Goal: Transaction & Acquisition: Purchase product/service

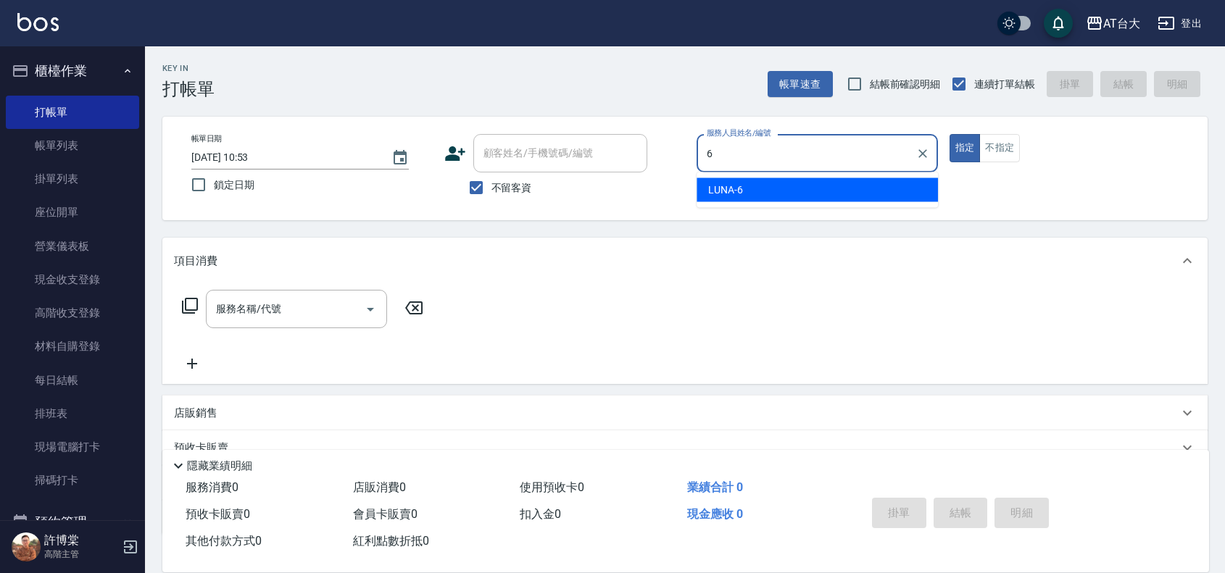
type input "LUNA-6"
type button "true"
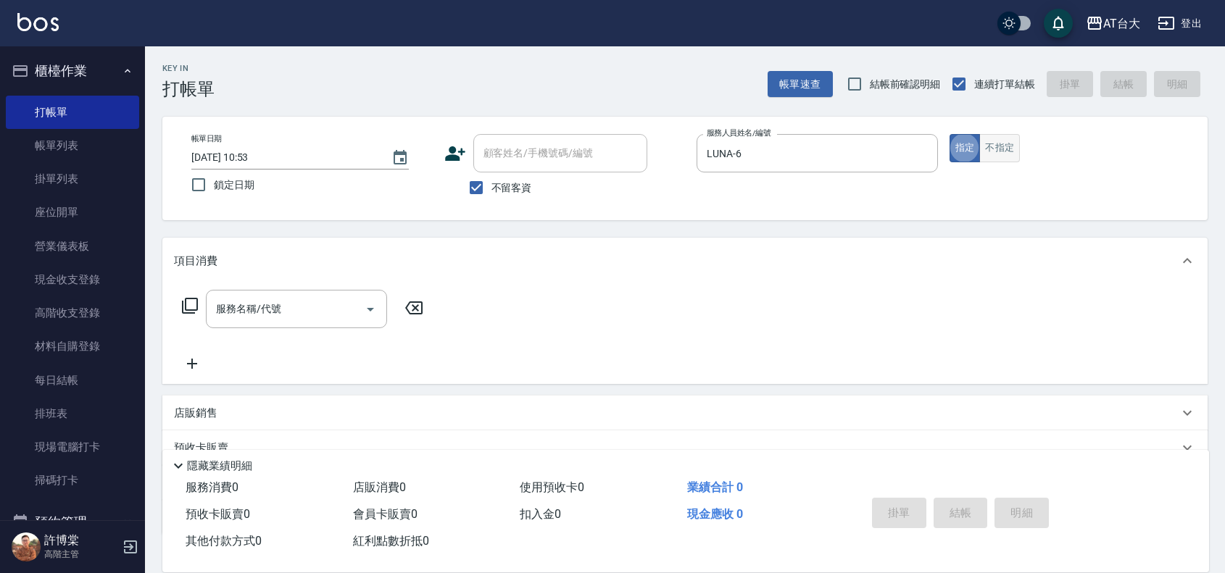
click at [997, 157] on button "不指定" at bounding box center [999, 148] width 41 height 28
type button "false"
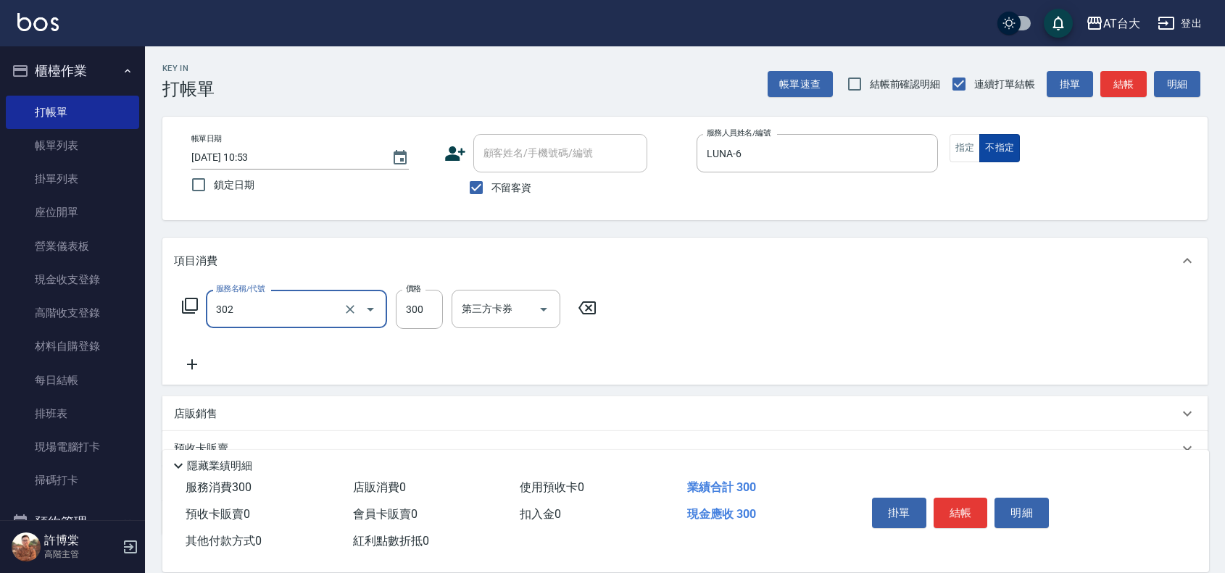
type input "剪髮(302)"
type input "250"
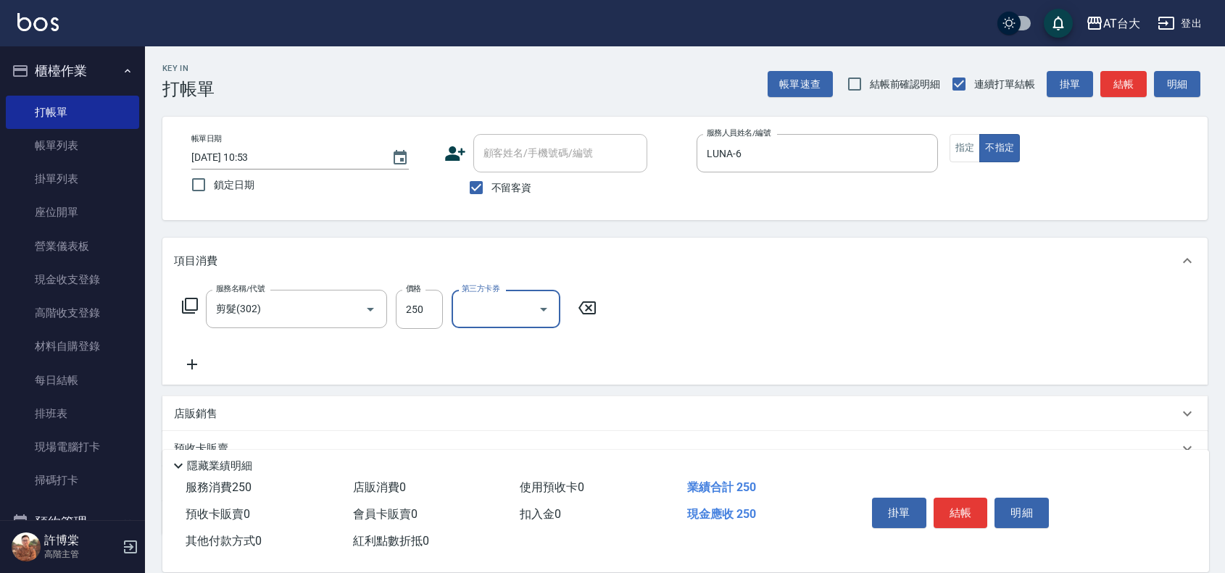
drag, startPoint x: 960, startPoint y: 510, endPoint x: 961, endPoint y: 523, distance: 13.8
click at [961, 523] on div "掛單 結帳 明細" at bounding box center [960, 515] width 189 height 46
click at [962, 512] on button "結帳" at bounding box center [961, 513] width 54 height 30
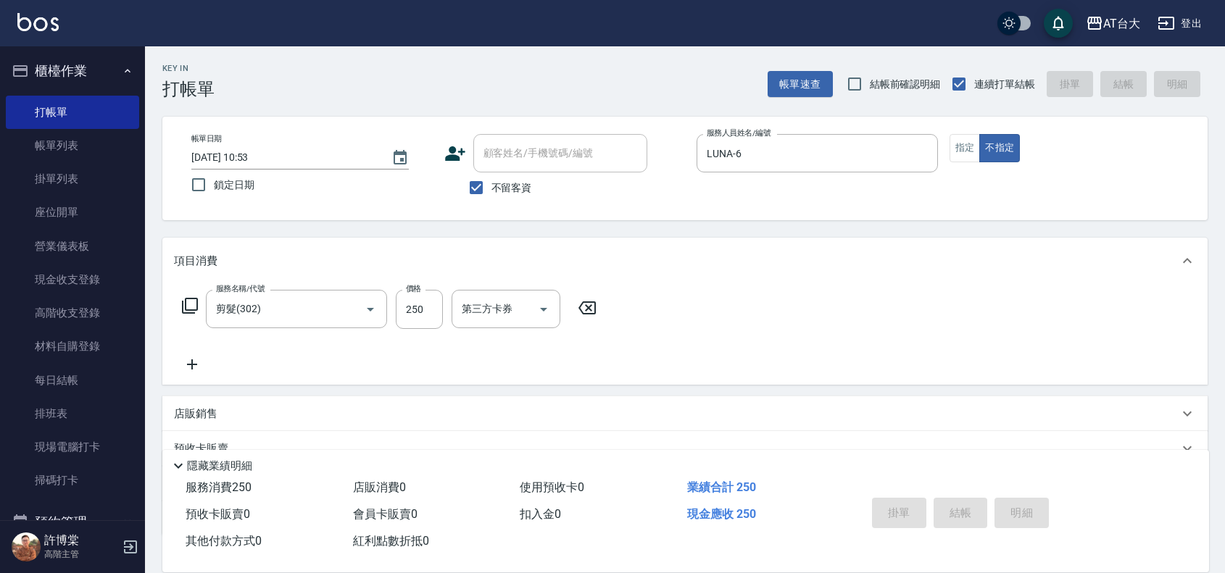
type input "[DATE] 13:14"
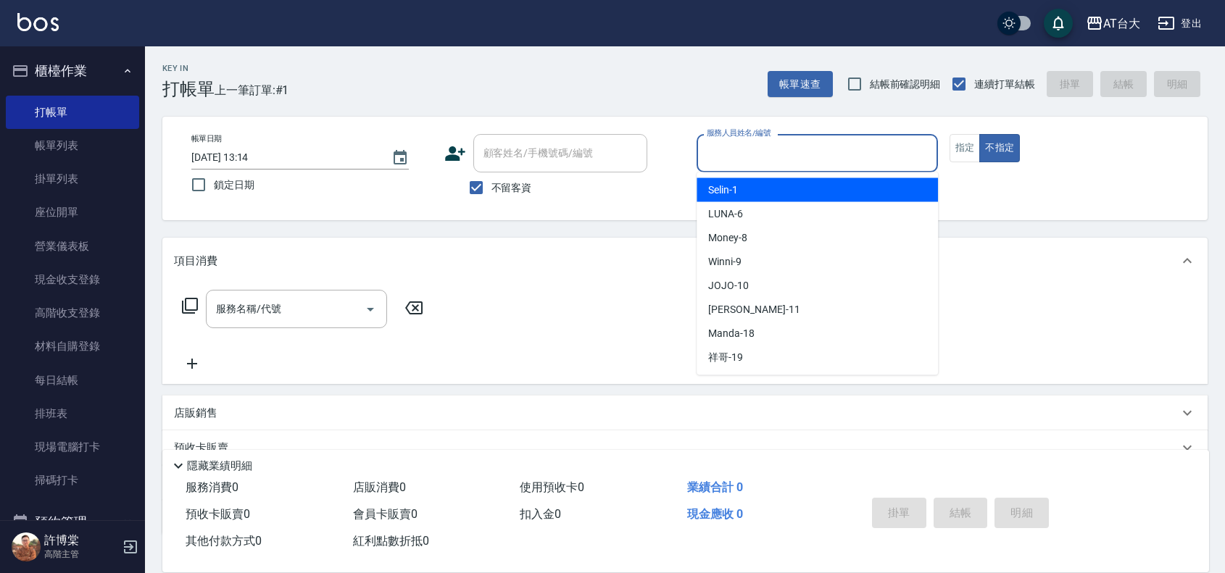
click at [787, 154] on input "服務人員姓名/編號" at bounding box center [817, 153] width 228 height 25
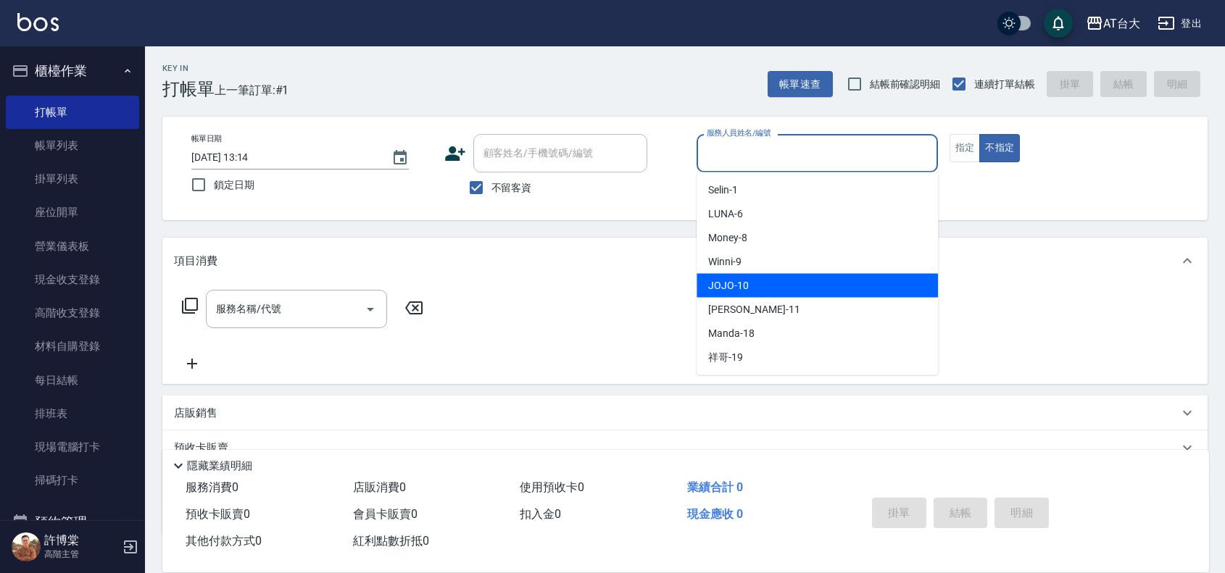
click at [783, 285] on div "JOJO -10" at bounding box center [817, 286] width 241 height 24
type input "JOJO-10"
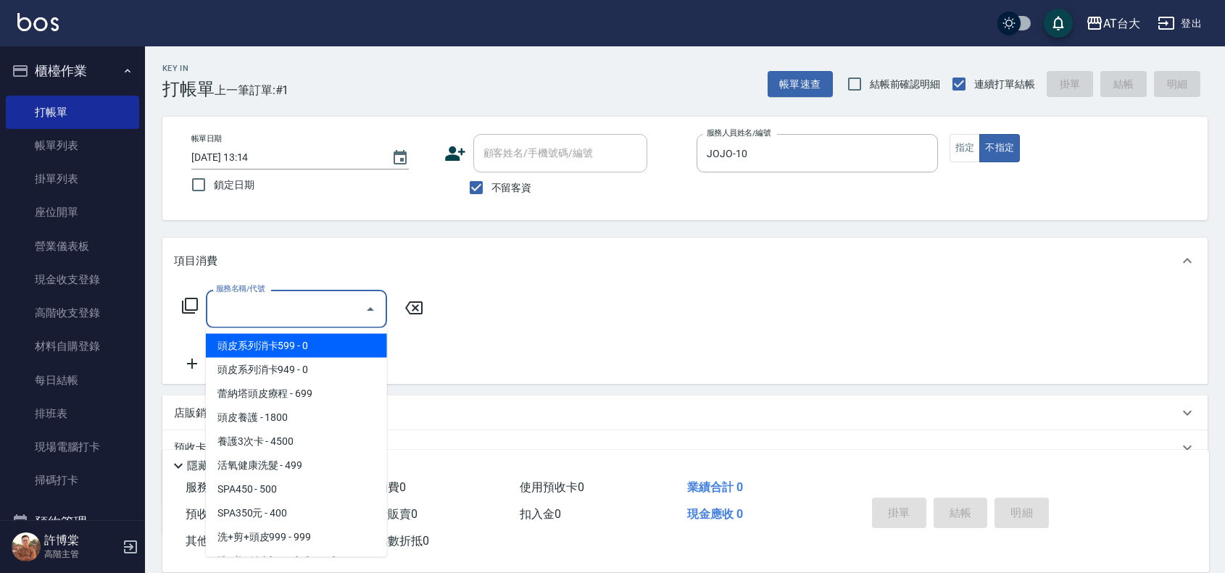
click at [312, 317] on input "服務名稱/代號" at bounding box center [285, 308] width 146 height 25
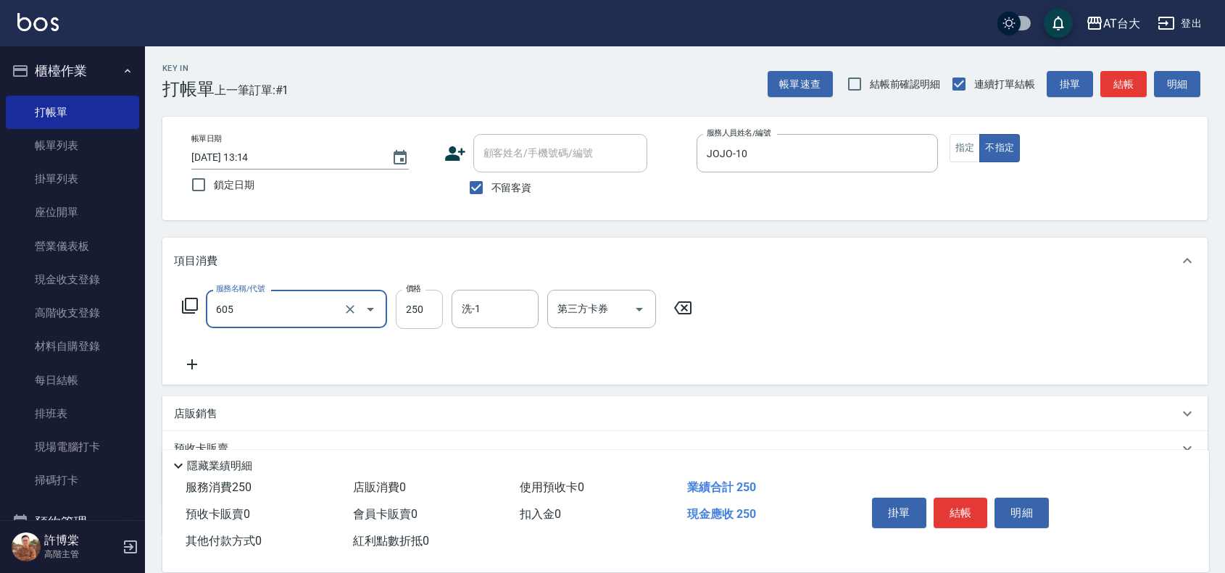
type input "洗髮 (女)(605)"
click at [418, 312] on input "250" at bounding box center [419, 309] width 47 height 39
type input "299"
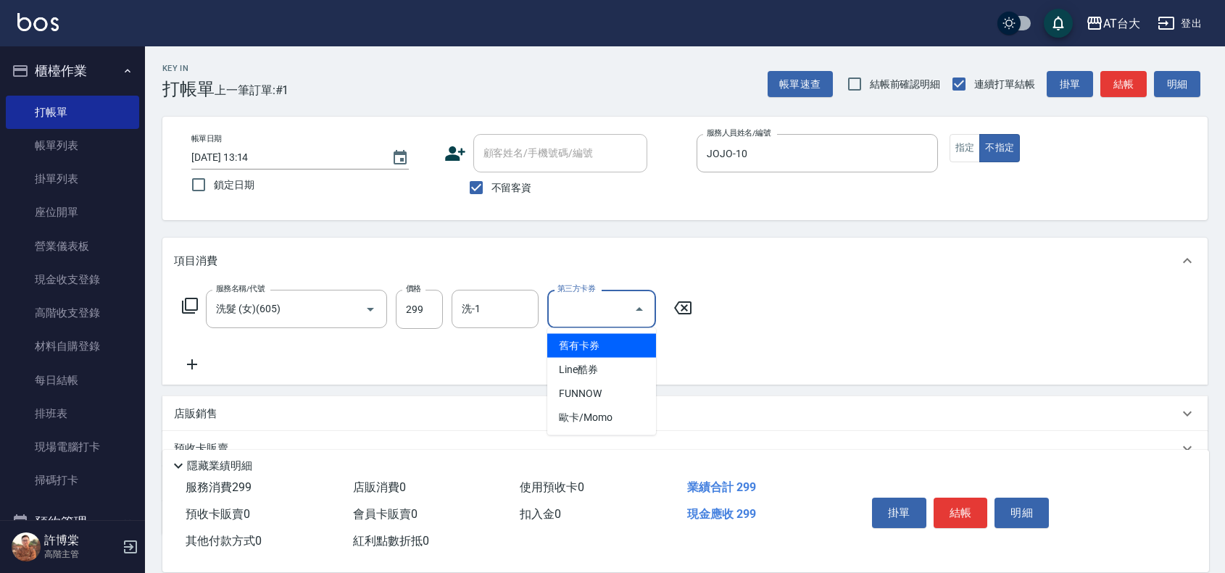
click at [626, 309] on input "第三方卡券" at bounding box center [591, 308] width 74 height 25
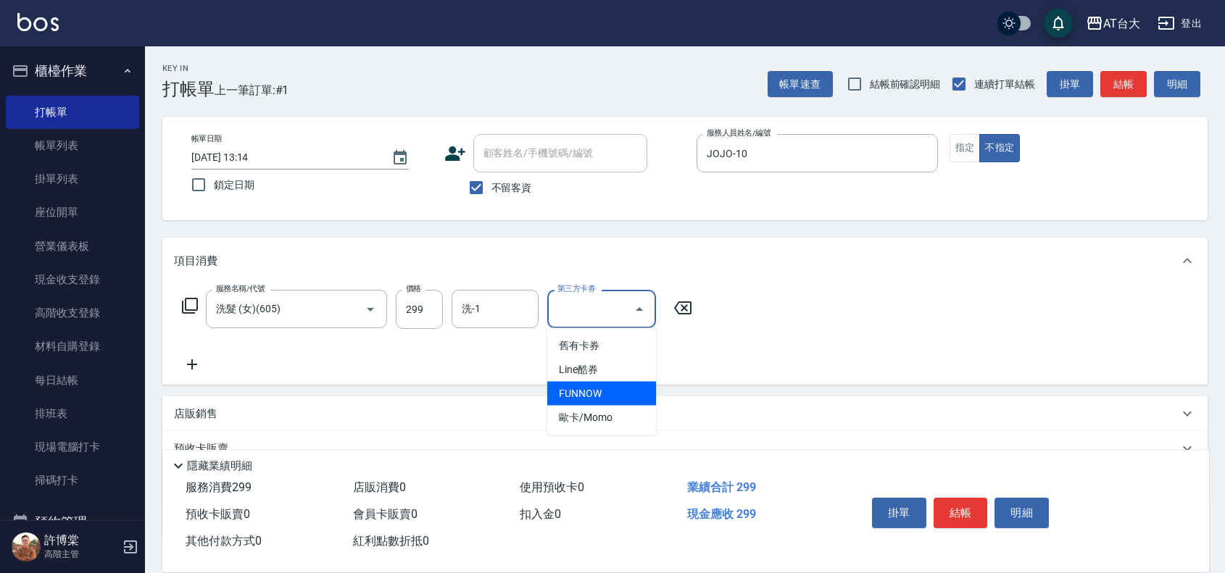
click at [584, 394] on span "FUNNOW" at bounding box center [601, 394] width 109 height 24
type input "FUNNOW"
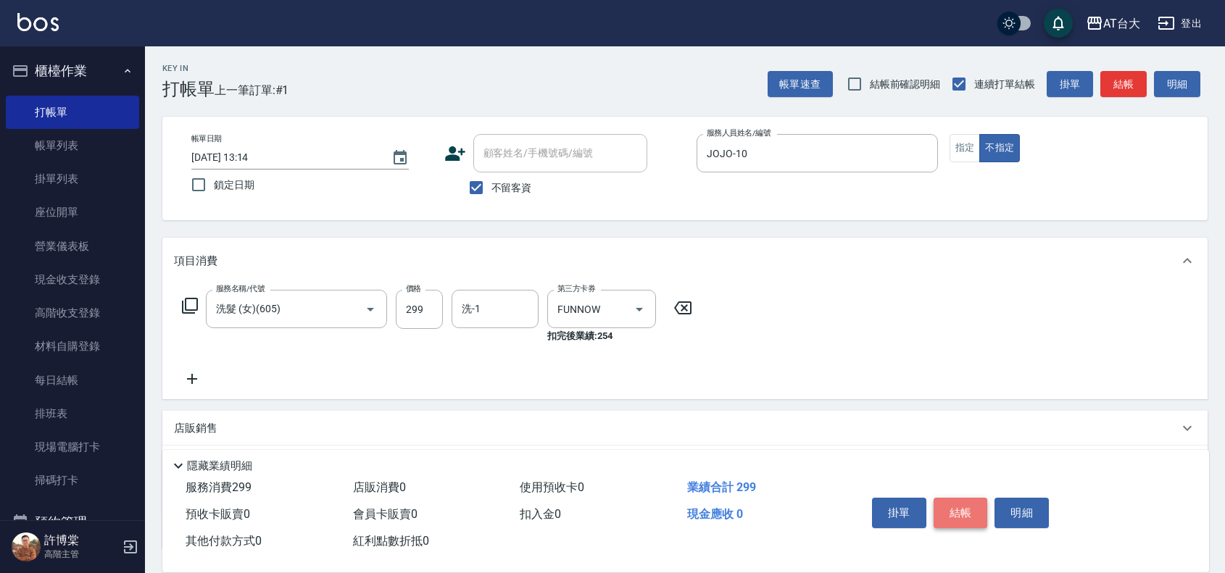
click at [950, 508] on button "結帳" at bounding box center [961, 513] width 54 height 30
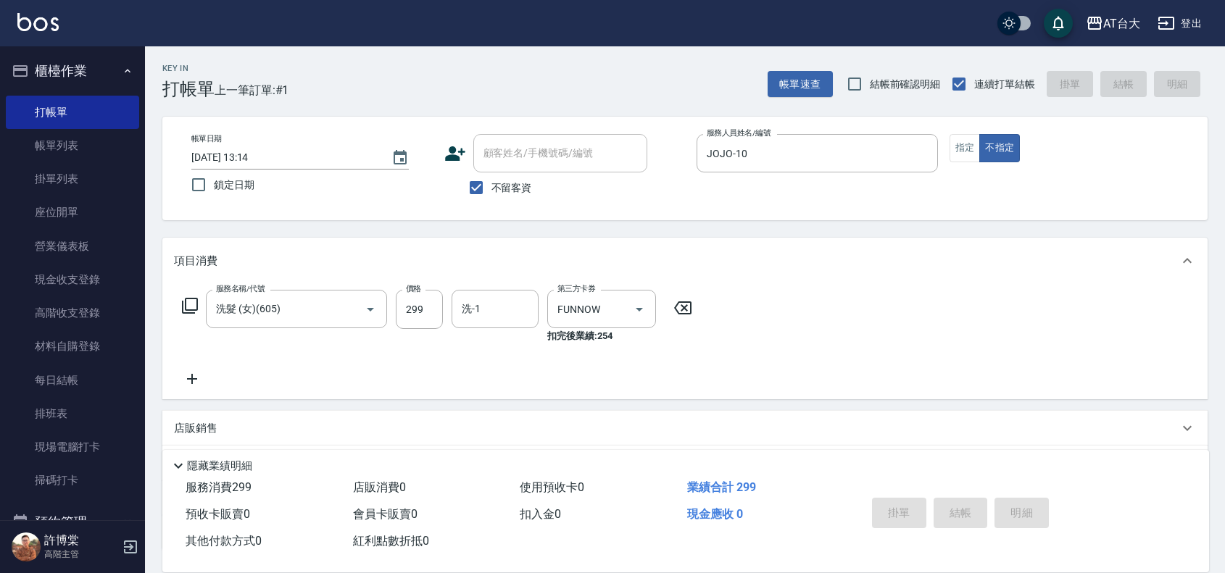
type input "[DATE] 13:23"
